Goal: Task Accomplishment & Management: Manage account settings

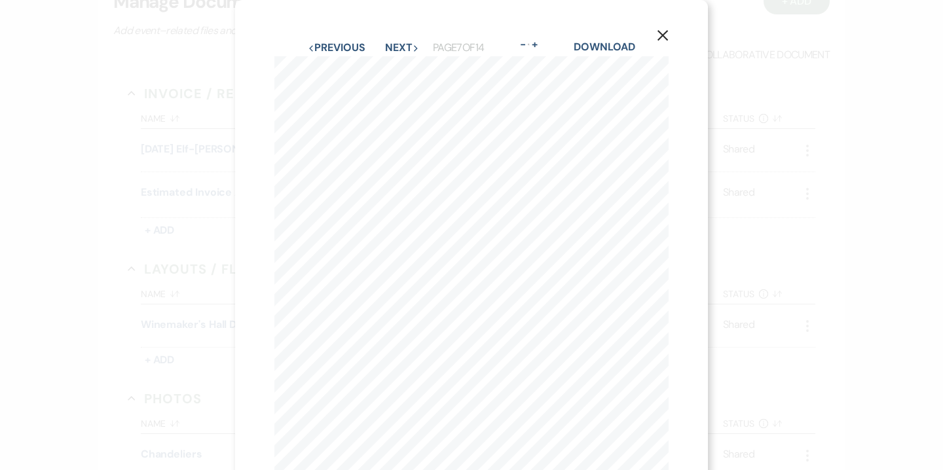
click at [664, 31] on icon "X" at bounding box center [663, 35] width 12 height 12
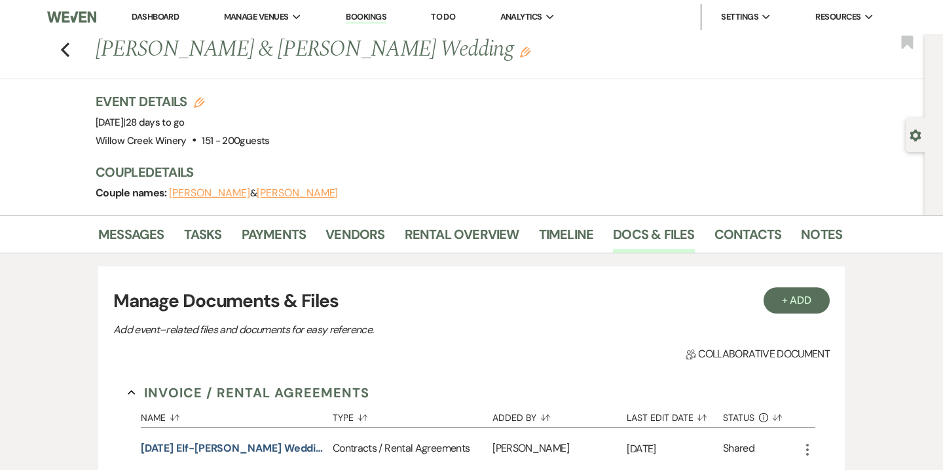
click at [371, 19] on link "Bookings" at bounding box center [366, 17] width 41 height 12
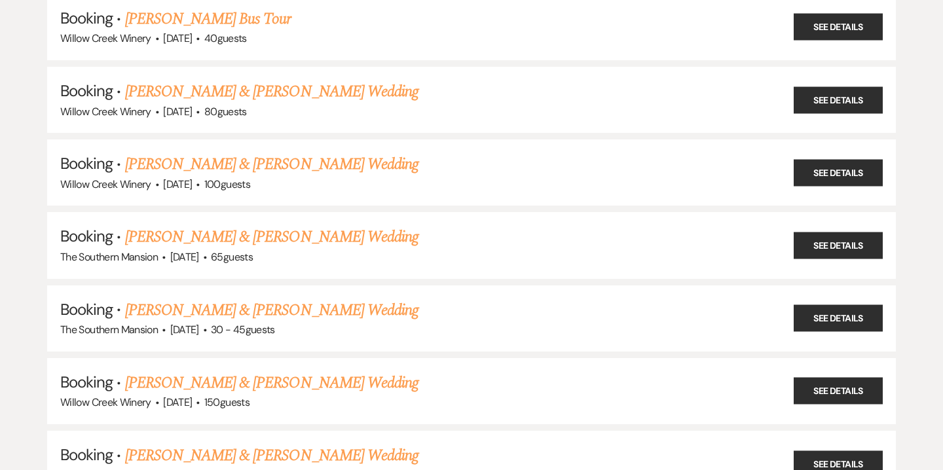
scroll to position [2571, 0]
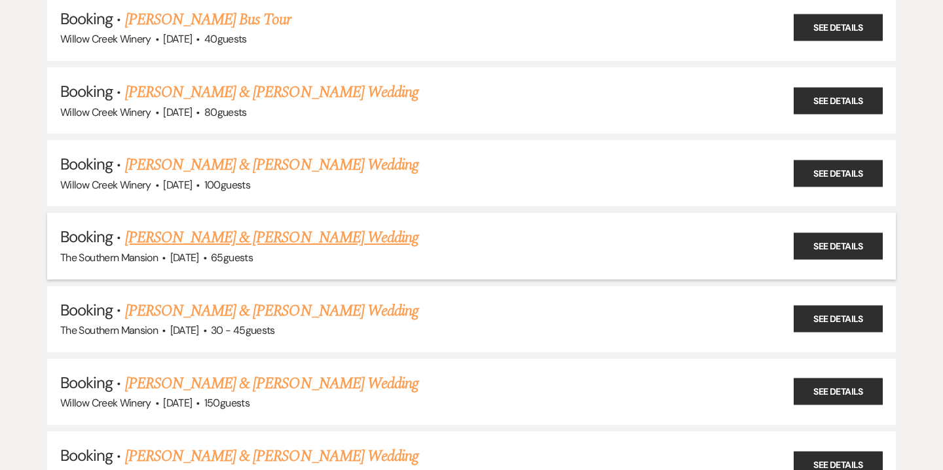
click at [187, 226] on link "[PERSON_NAME] & [PERSON_NAME] Wedding" at bounding box center [272, 238] width 294 height 24
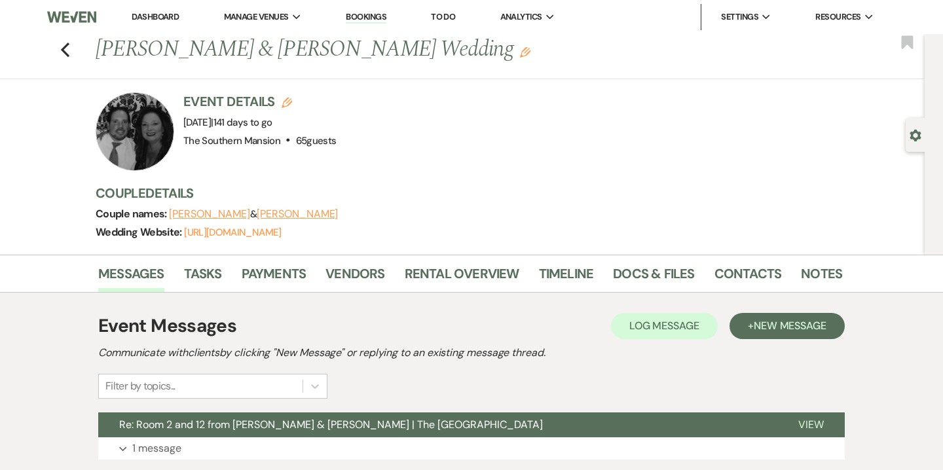
click at [145, 146] on div at bounding box center [135, 131] width 79 height 79
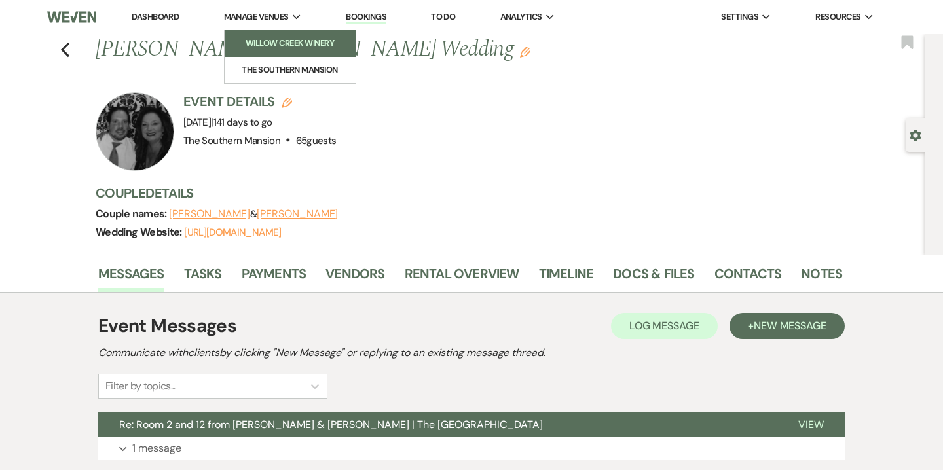
click at [277, 39] on li "Willow Creek Winery" at bounding box center [290, 43] width 118 height 13
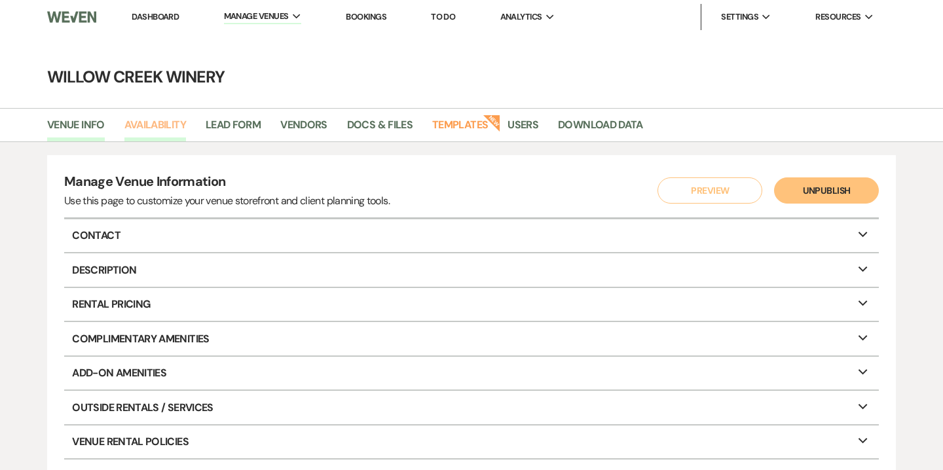
click at [143, 123] on link "Availability" at bounding box center [155, 129] width 62 height 25
select select "2"
select select "2026"
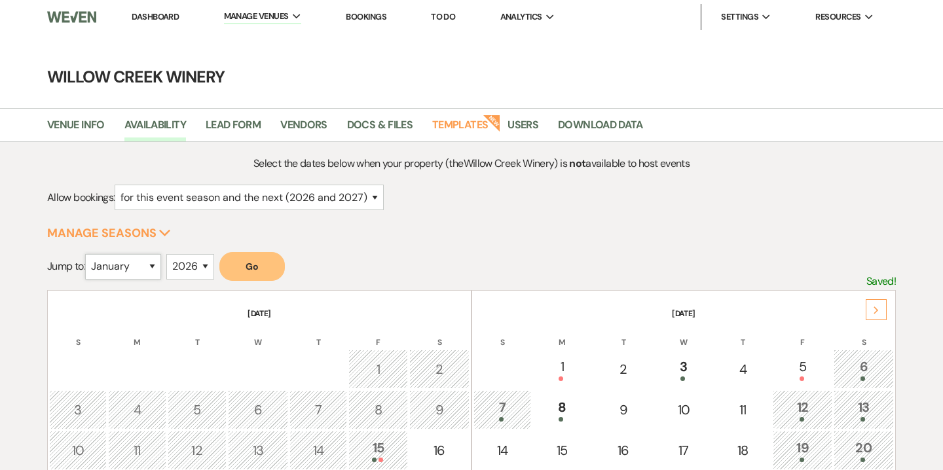
click at [151, 263] on select "January February March April May June July August September October November De…" at bounding box center [123, 267] width 76 height 26
select select "10"
click at [88, 254] on select "January February March April May June July August September October November De…" at bounding box center [123, 267] width 76 height 26
click at [193, 269] on select "2025 2026 2027 2028 2029" at bounding box center [190, 267] width 48 height 26
select select "2027"
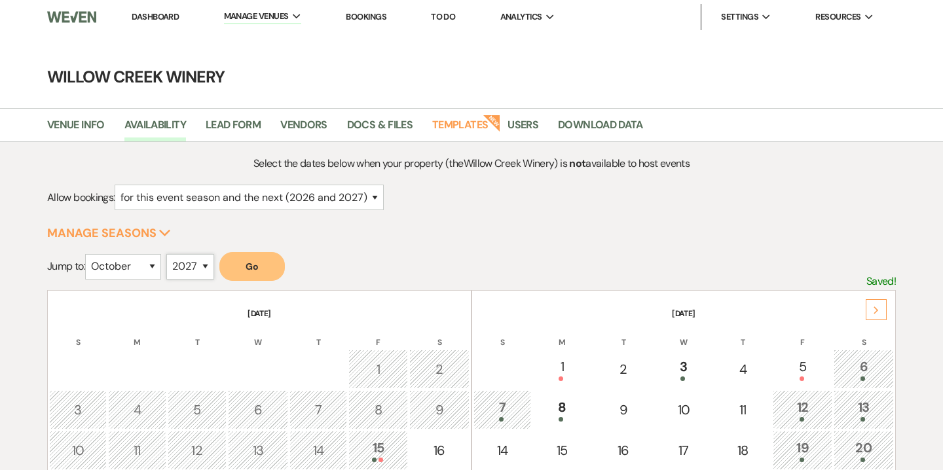
click at [170, 254] on select "2025 2026 2027 2028 2029" at bounding box center [190, 267] width 48 height 26
click at [246, 269] on button "Go" at bounding box center [252, 266] width 66 height 29
